Goal: Task Accomplishment & Management: Complete application form

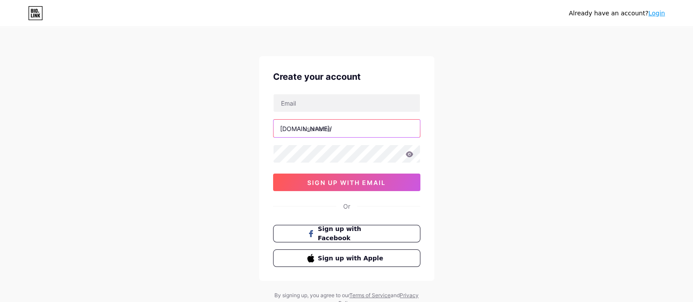
click at [338, 133] on input "text" at bounding box center [347, 129] width 146 height 18
type input "marqueehireadelaide"
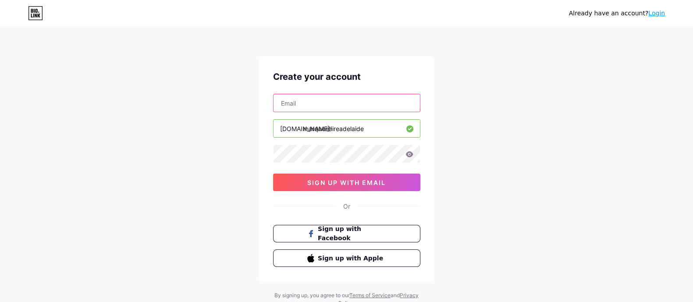
click at [333, 103] on input "text" at bounding box center [347, 103] width 146 height 18
paste input "mbgijojKt8%4"
click at [498, 109] on div "Already have an account? Login Create your account mbgijojKt8%4 [DOMAIN_NAME]/ …" at bounding box center [346, 167] width 693 height 335
drag, startPoint x: 505, startPoint y: 142, endPoint x: 509, endPoint y: 139, distance: 5.3
click at [507, 141] on div "Already have an account? Login Create your account mbgijojKt8%4 [DOMAIN_NAME]/ …" at bounding box center [346, 167] width 693 height 335
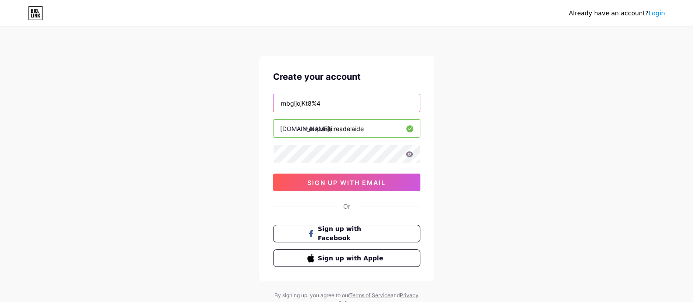
click at [347, 110] on input "mbgijojKt8%4" at bounding box center [347, 103] width 146 height 18
paste input "[EMAIL_ADDRESS][DOMAIN_NAME]"
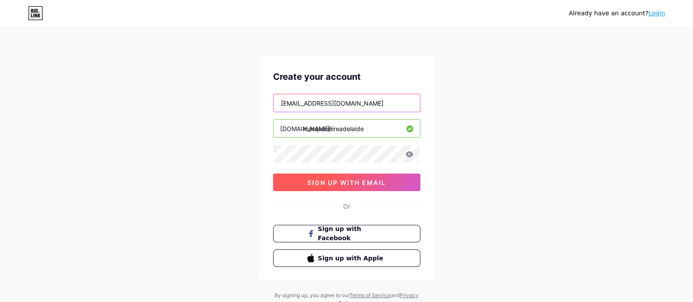
type input "[EMAIL_ADDRESS][DOMAIN_NAME]"
click at [331, 175] on button "sign up with email" at bounding box center [346, 183] width 147 height 18
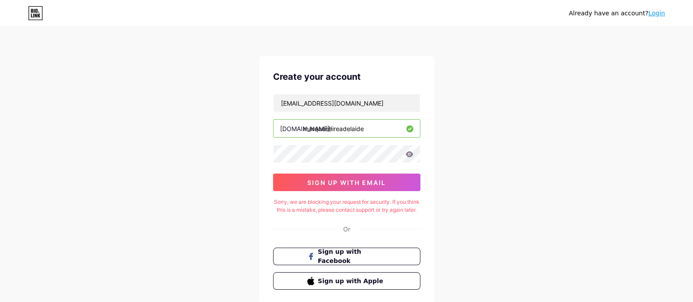
click at [356, 209] on div "Sorry, we are blocking your request for security. If you think this is a mistak…" at bounding box center [346, 206] width 147 height 16
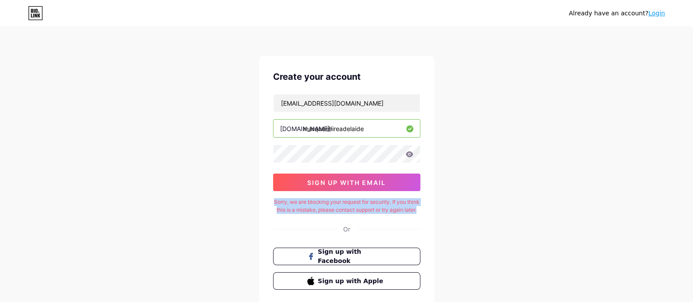
click at [356, 209] on div "Sorry, we are blocking your request for security. If you think this is a mistak…" at bounding box center [346, 206] width 147 height 16
copy div "Sorry, we are blocking your request for security. If you think this is a mistak…"
